Goal: Transaction & Acquisition: Purchase product/service

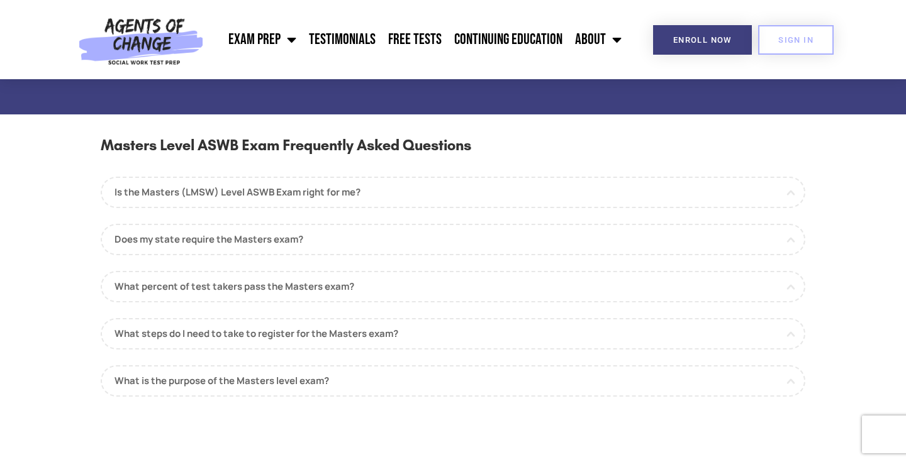
scroll to position [1109, 0]
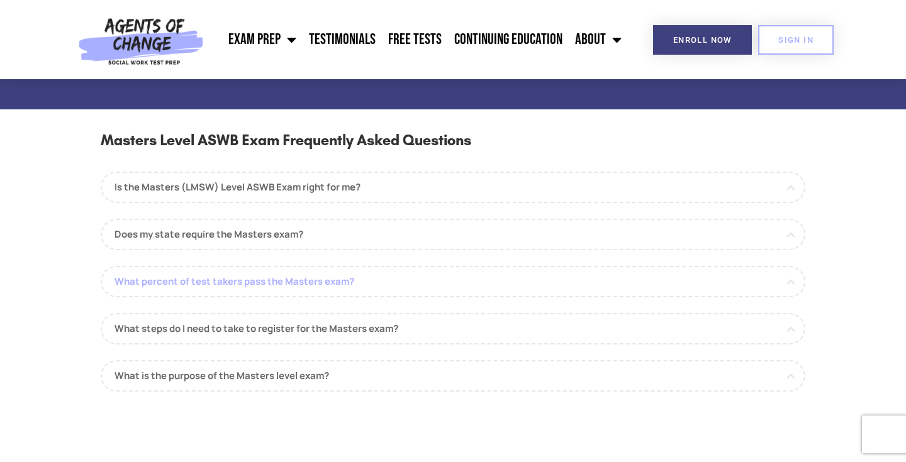
click at [553, 282] on link "What percent of test takers pass the Masters exam?" at bounding box center [453, 281] width 704 height 31
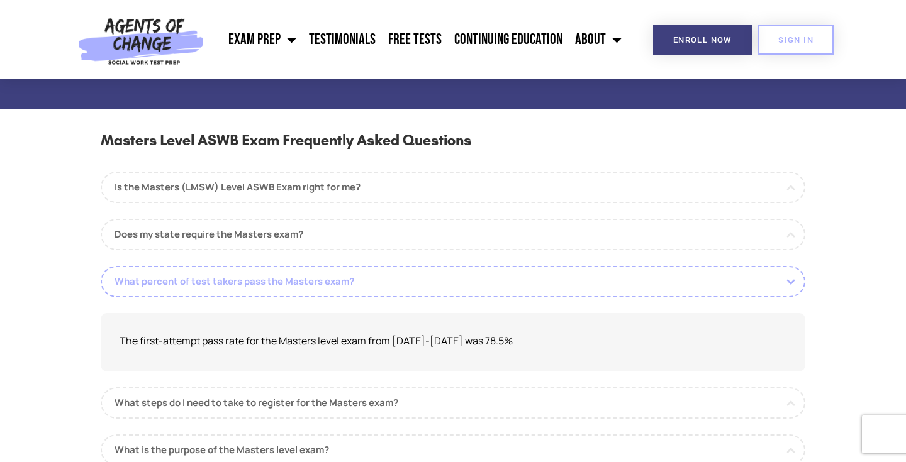
click at [553, 282] on link "What percent of test takers pass the Masters exam?" at bounding box center [453, 281] width 704 height 31
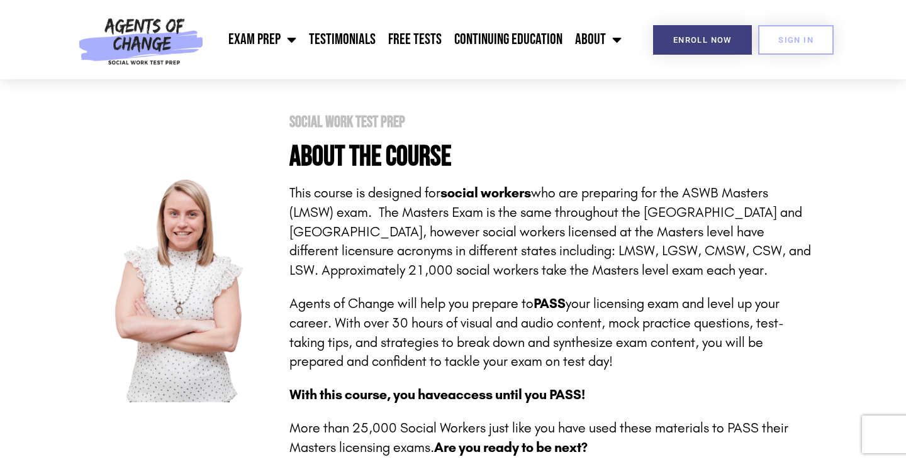
scroll to position [0, 0]
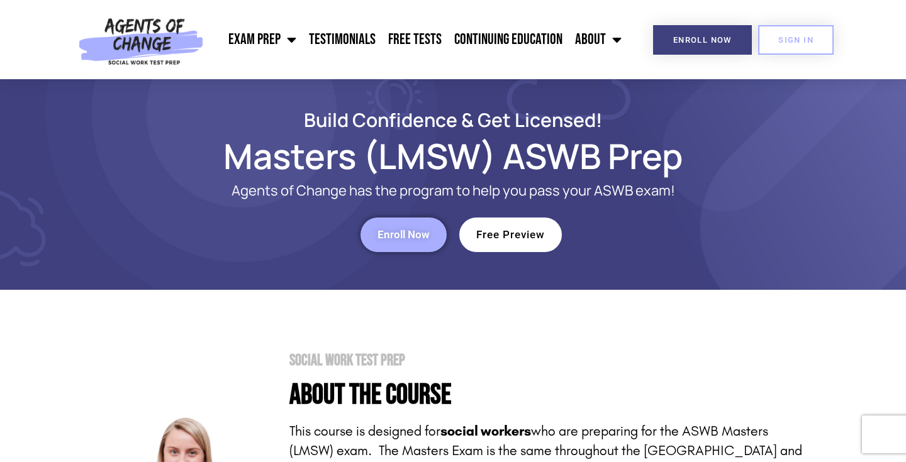
click at [513, 235] on span "Free Preview" at bounding box center [510, 235] width 69 height 11
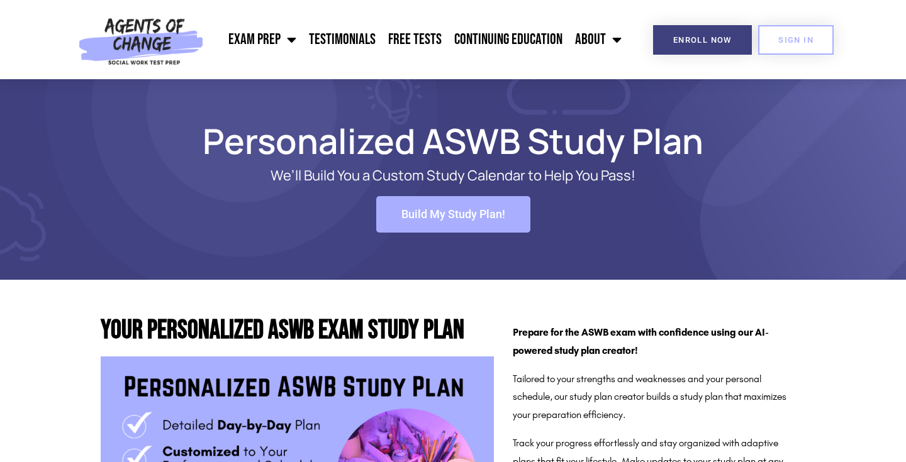
click at [470, 215] on span "Build My Study Plan!" at bounding box center [453, 214] width 104 height 11
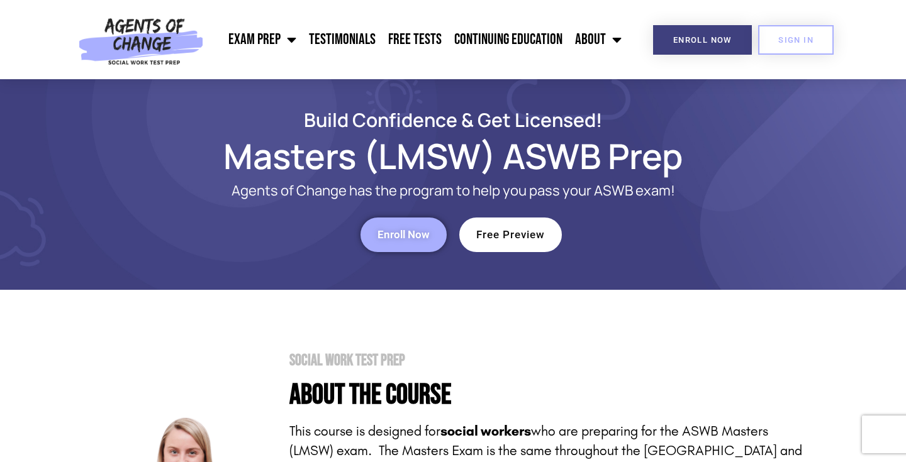
click at [436, 227] on link "Enroll Now" at bounding box center [403, 235] width 86 height 35
